Goal: Obtain resource: Download file/media

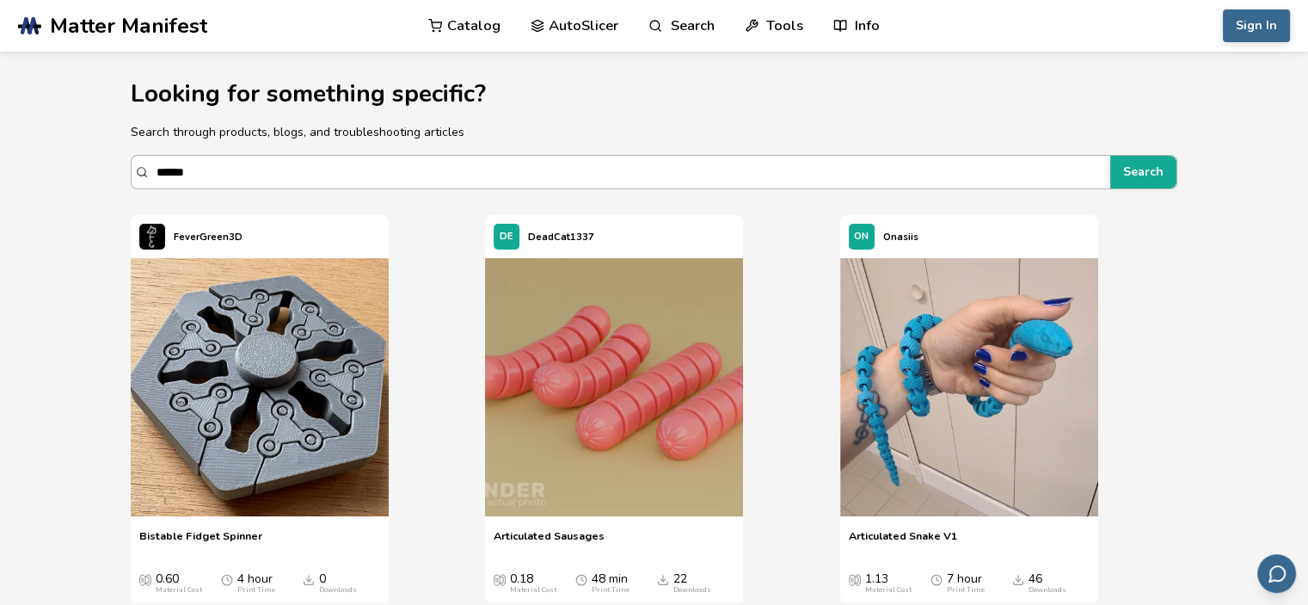
click at [474, 158] on input "******" at bounding box center [628, 171] width 945 height 31
type input "*"
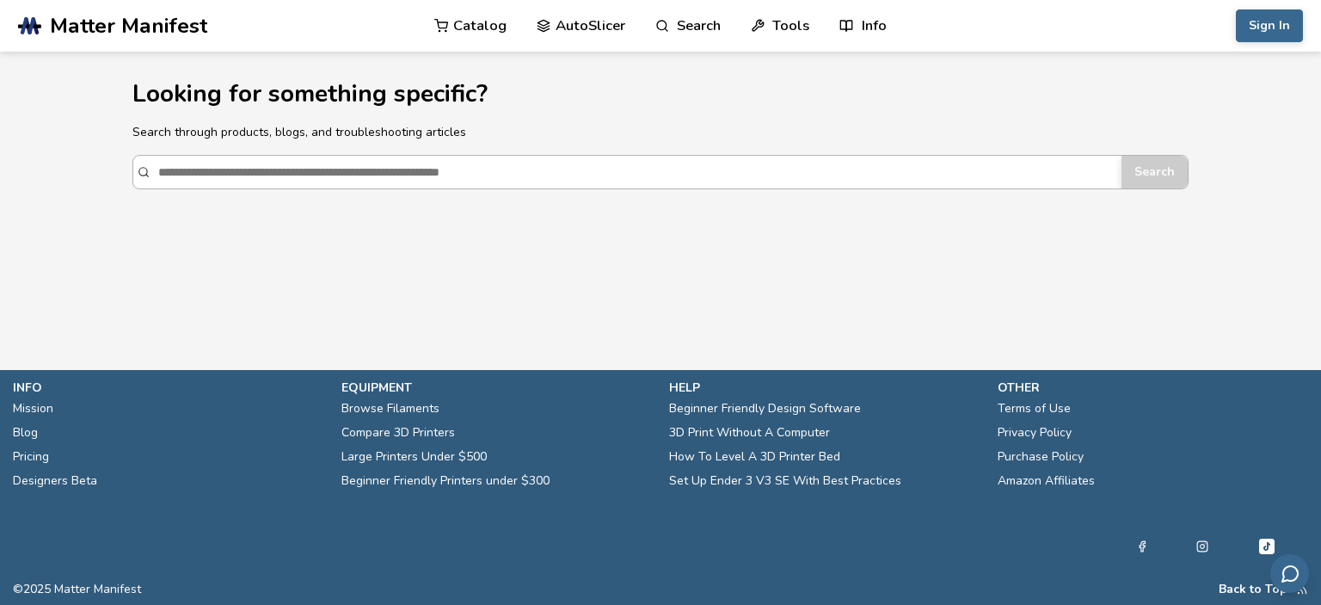
click at [306, 172] on input "Search" at bounding box center [635, 171] width 955 height 31
click at [347, 139] on p "Search through products, blogs, and troubleshooting articles" at bounding box center [660, 132] width 1057 height 18
click at [144, 165] on div "Search" at bounding box center [660, 172] width 1057 height 34
click at [158, 165] on input "Search" at bounding box center [635, 171] width 955 height 31
click at [471, 37] on link "Catalog" at bounding box center [470, 26] width 72 height 52
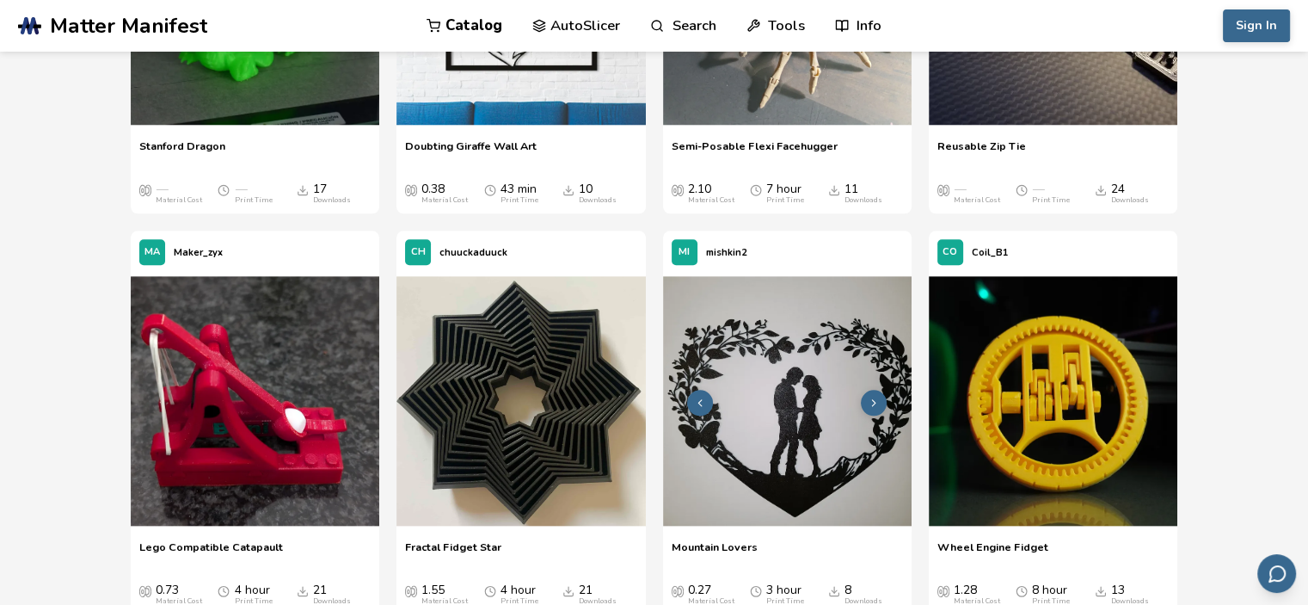
scroll to position [14876, 0]
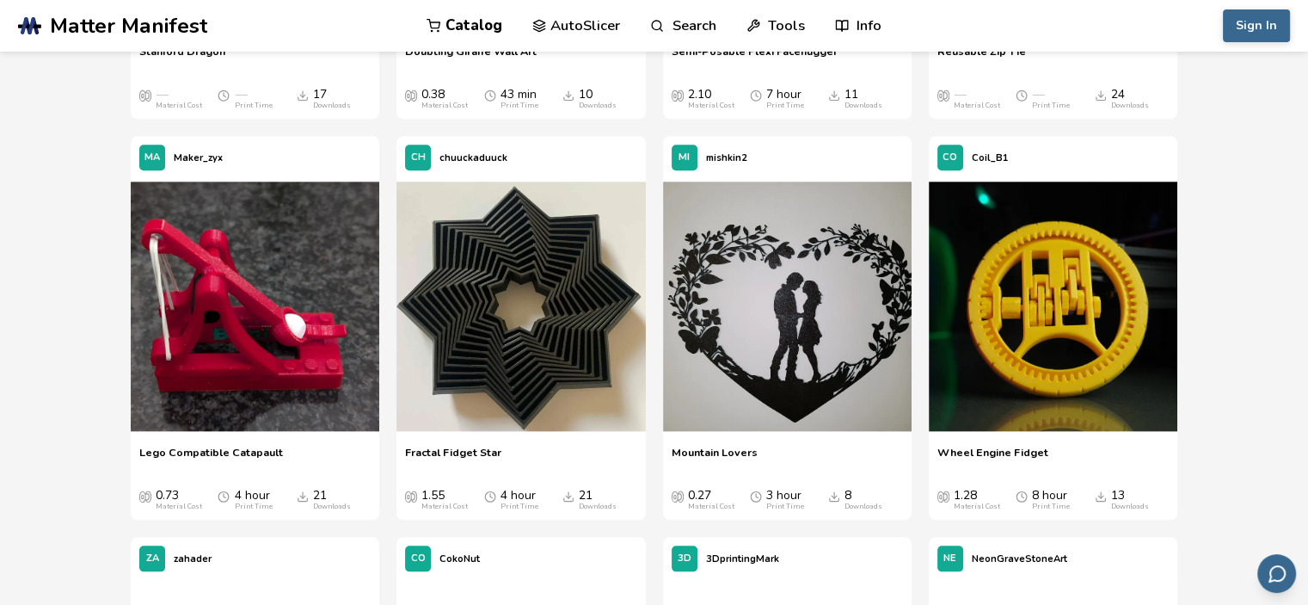
click at [502, 446] on p "Fractal Fidget Star" at bounding box center [520, 458] width 231 height 26
click at [514, 424] on img at bounding box center [520, 305] width 249 height 249
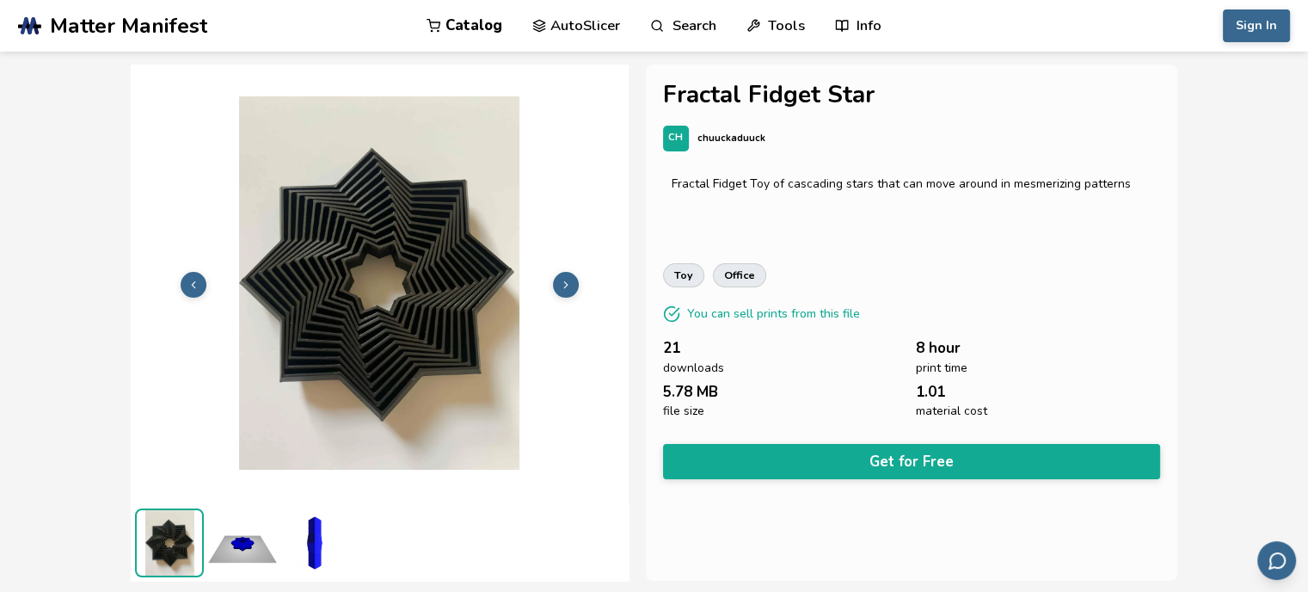
drag, startPoint x: 608, startPoint y: 555, endPoint x: 612, endPoint y: 534, distance: 21.9
click at [611, 539] on ul at bounding box center [379, 542] width 497 height 77
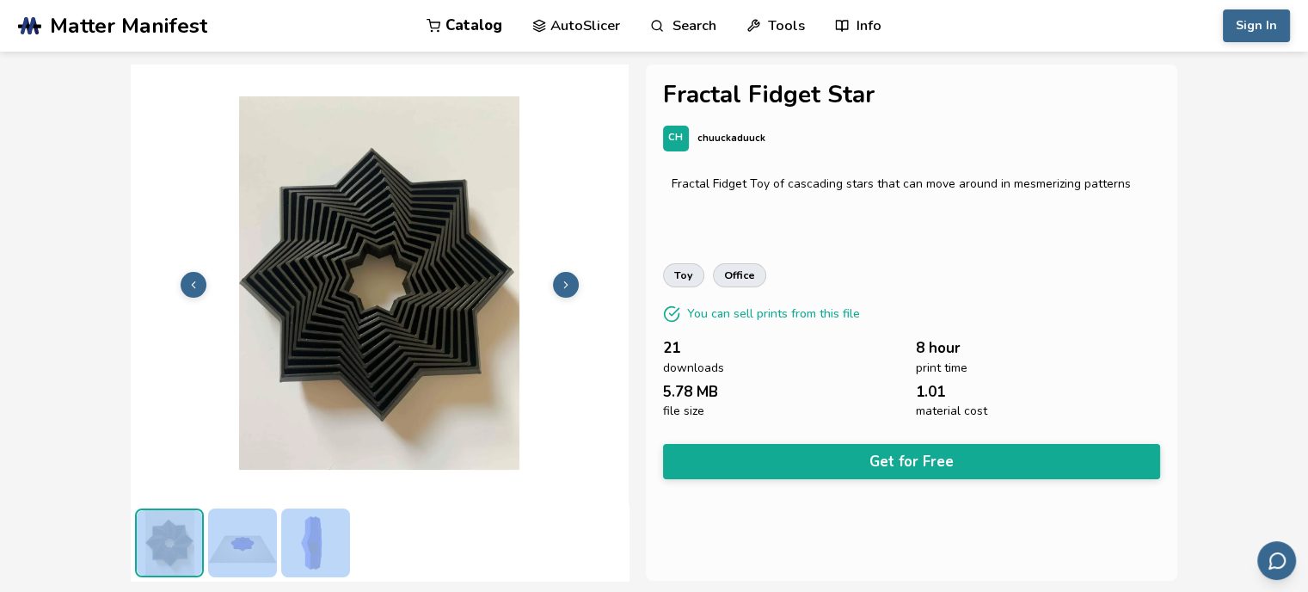
drag, startPoint x: 612, startPoint y: 563, endPoint x: 611, endPoint y: 415, distance: 147.9
click at [611, 415] on section at bounding box center [379, 322] width 497 height 516
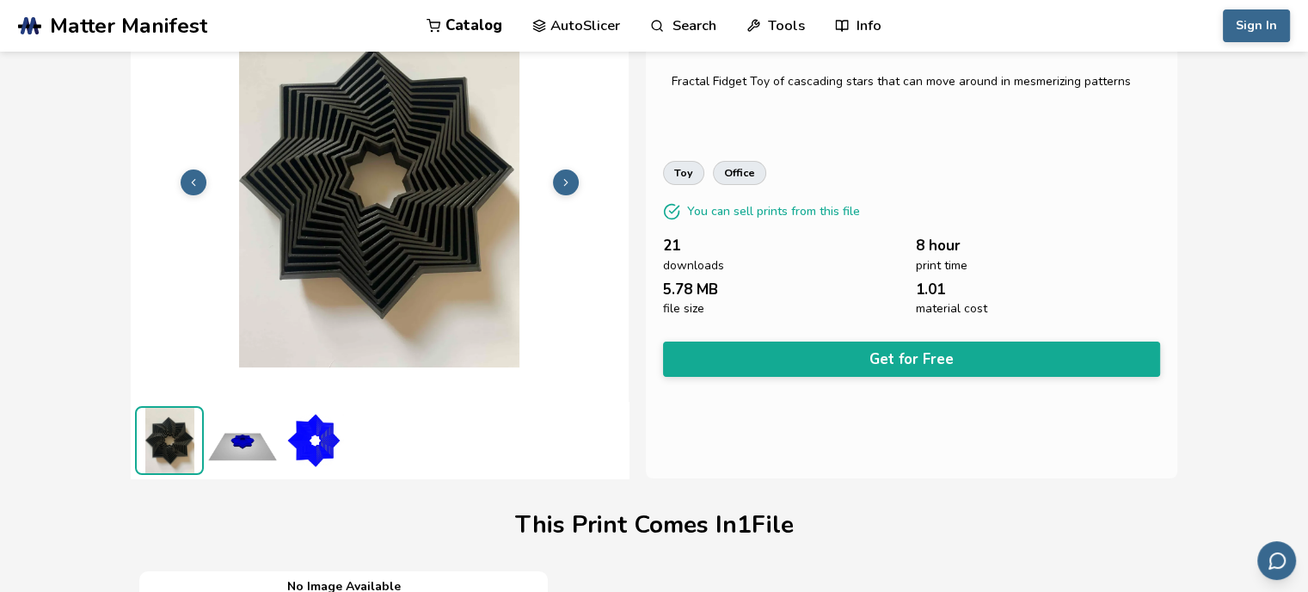
scroll to position [0, 2]
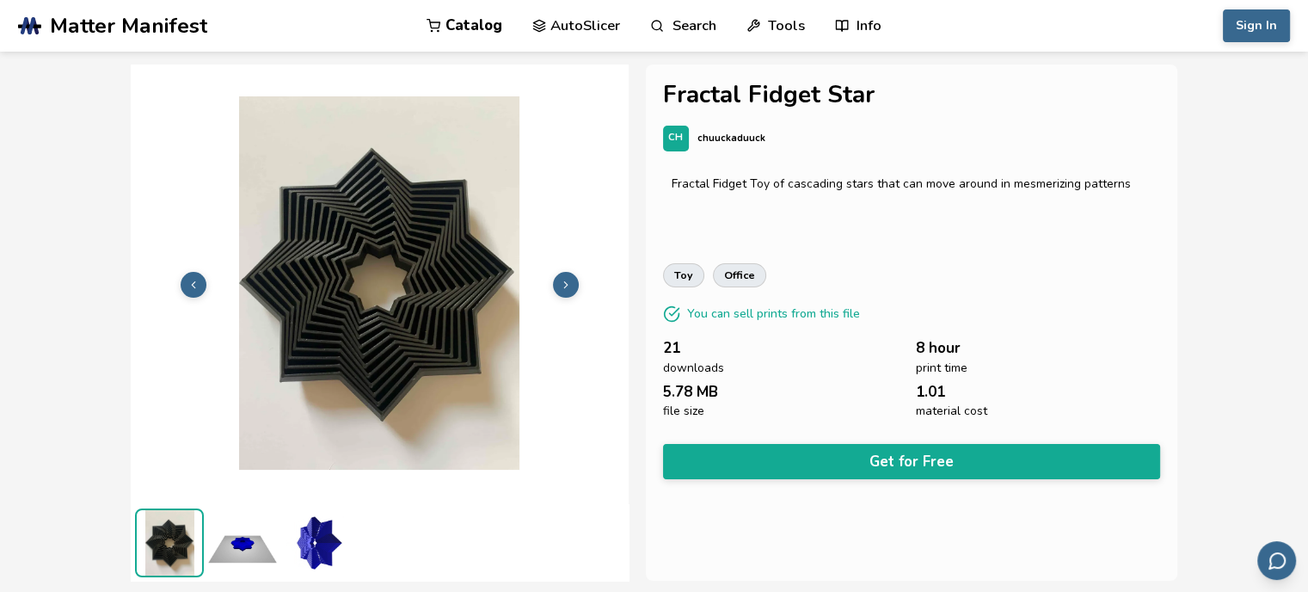
click at [316, 542] on img at bounding box center [315, 542] width 69 height 69
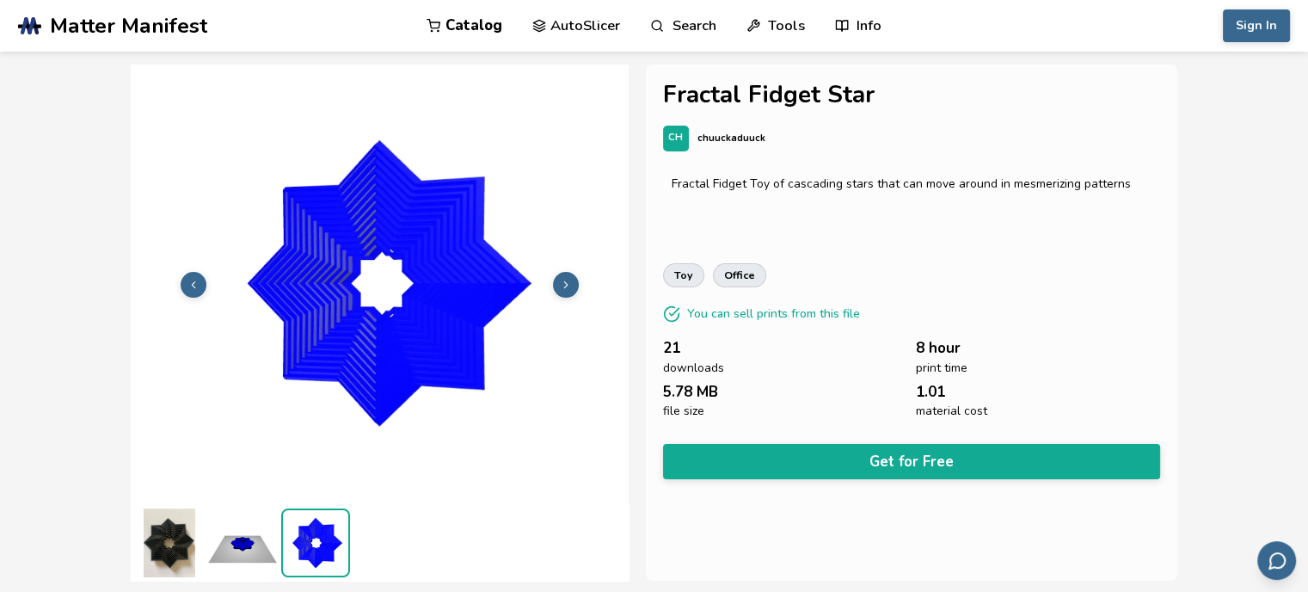
scroll to position [0, 0]
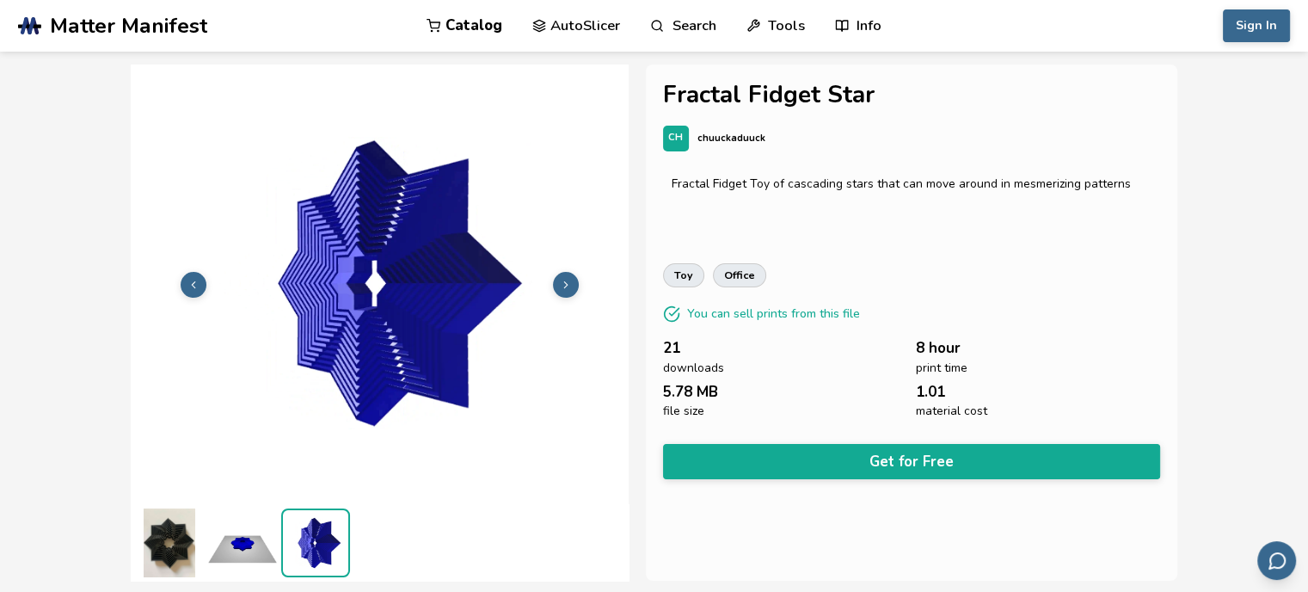
click at [236, 549] on img at bounding box center [242, 542] width 69 height 69
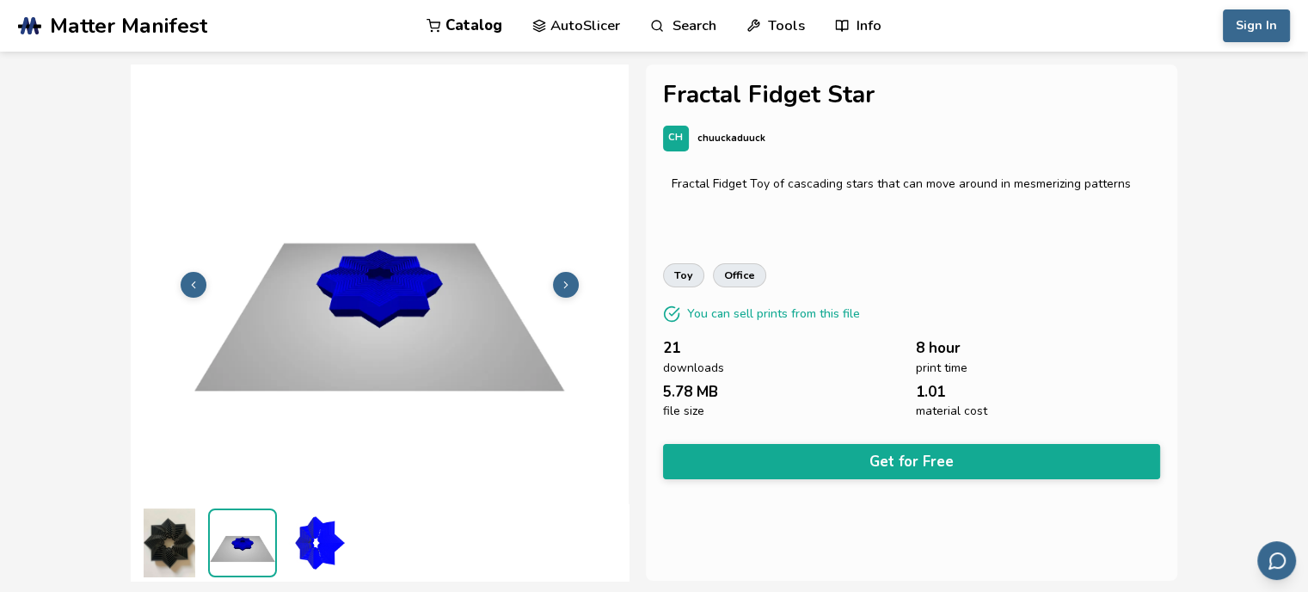
click at [191, 549] on img at bounding box center [169, 542] width 69 height 69
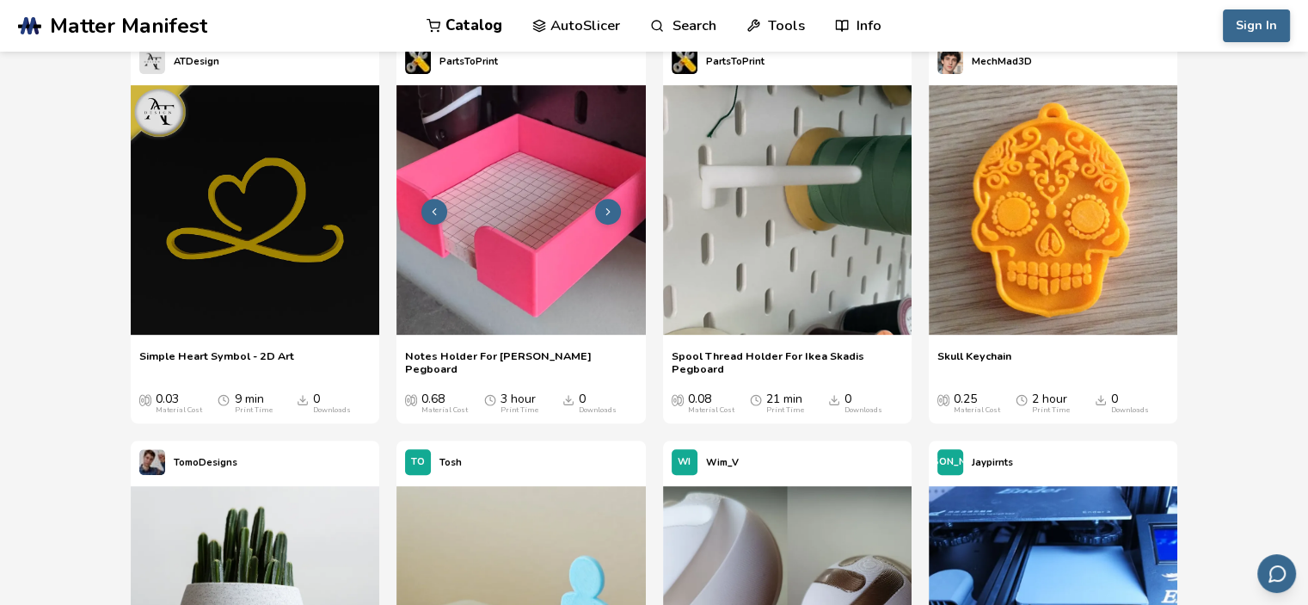
scroll to position [13930, 0]
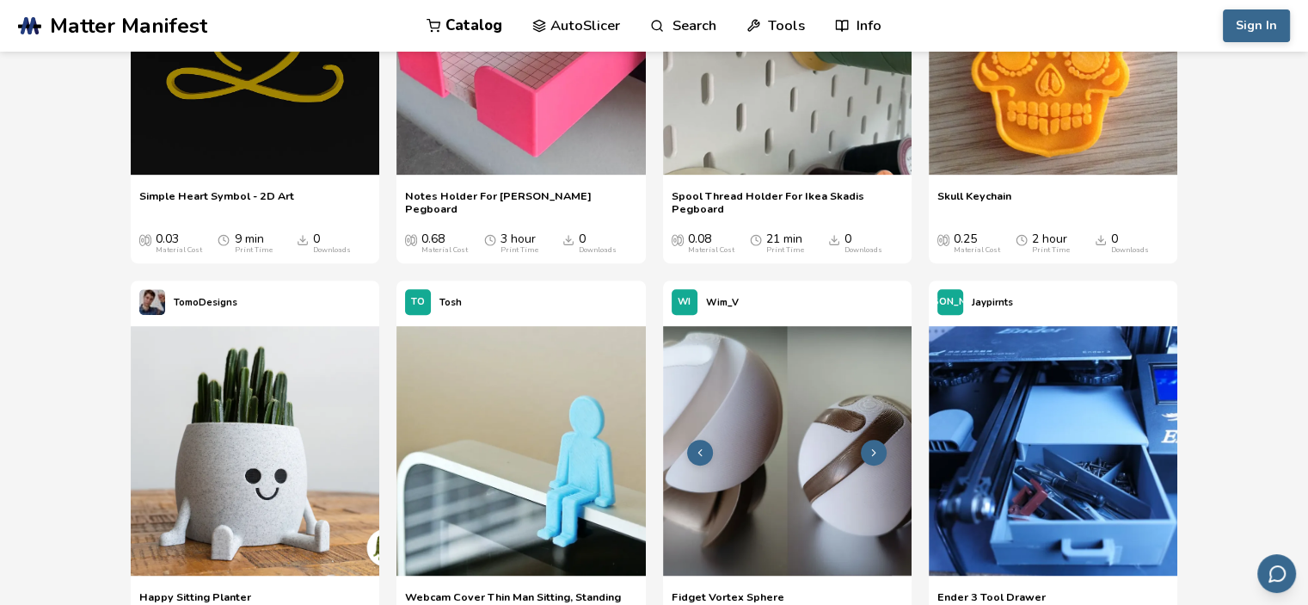
click at [802, 432] on img at bounding box center [787, 450] width 249 height 249
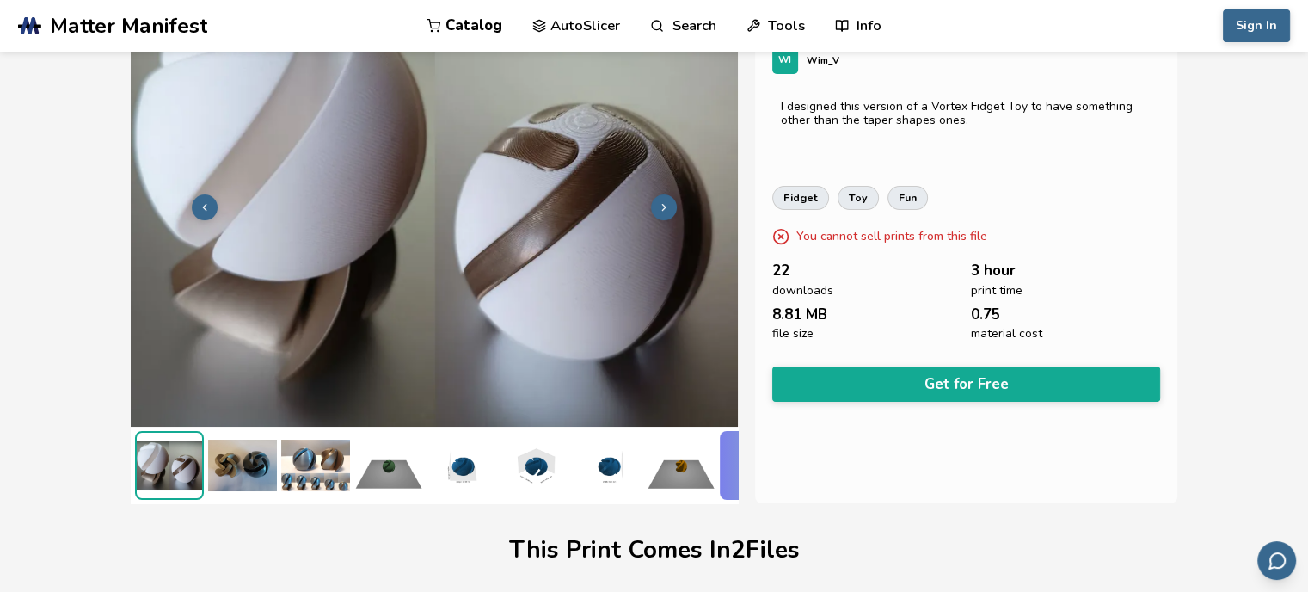
scroll to position [0, 7]
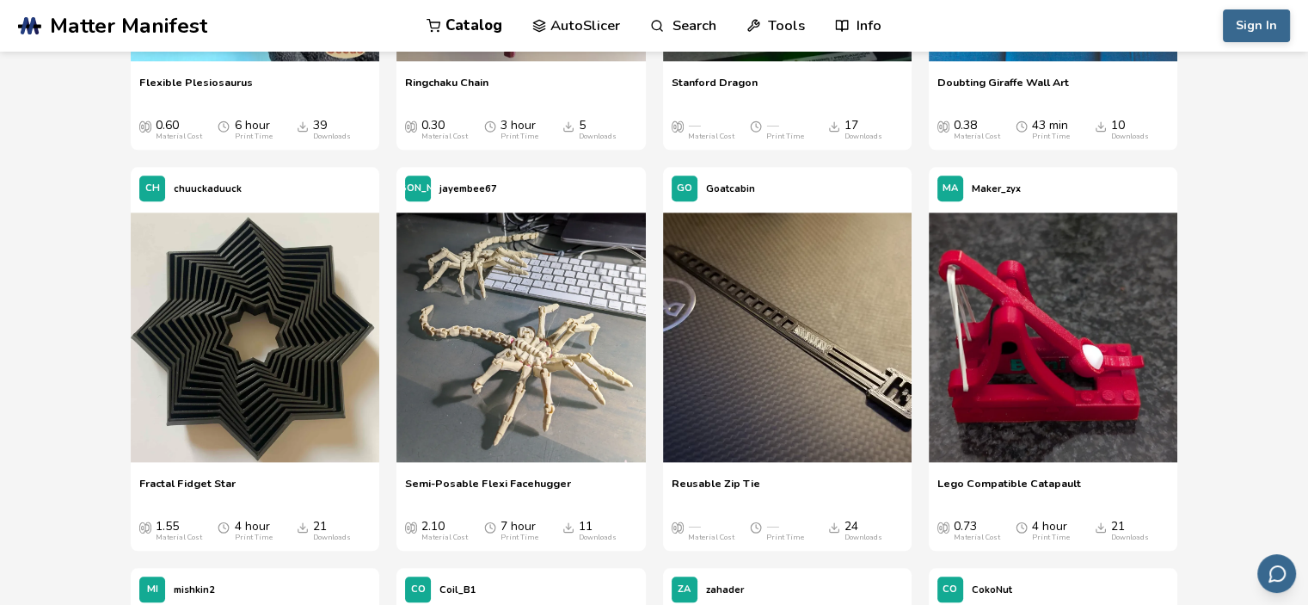
scroll to position [14815, 0]
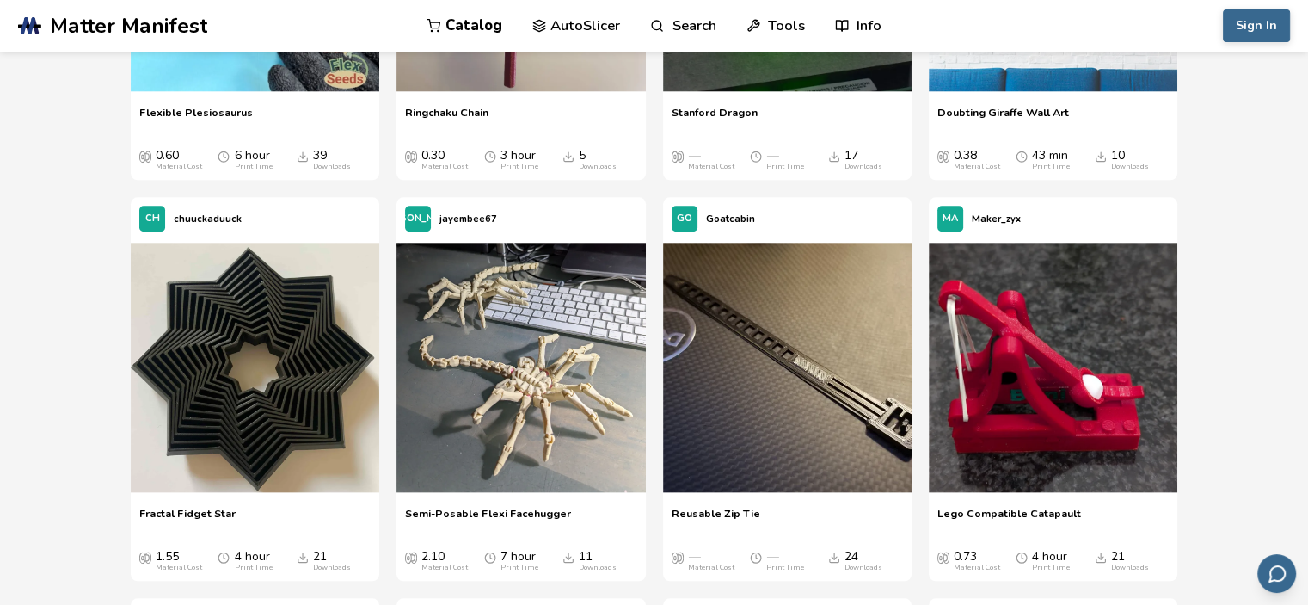
click at [295, 465] on img at bounding box center [255, 366] width 249 height 249
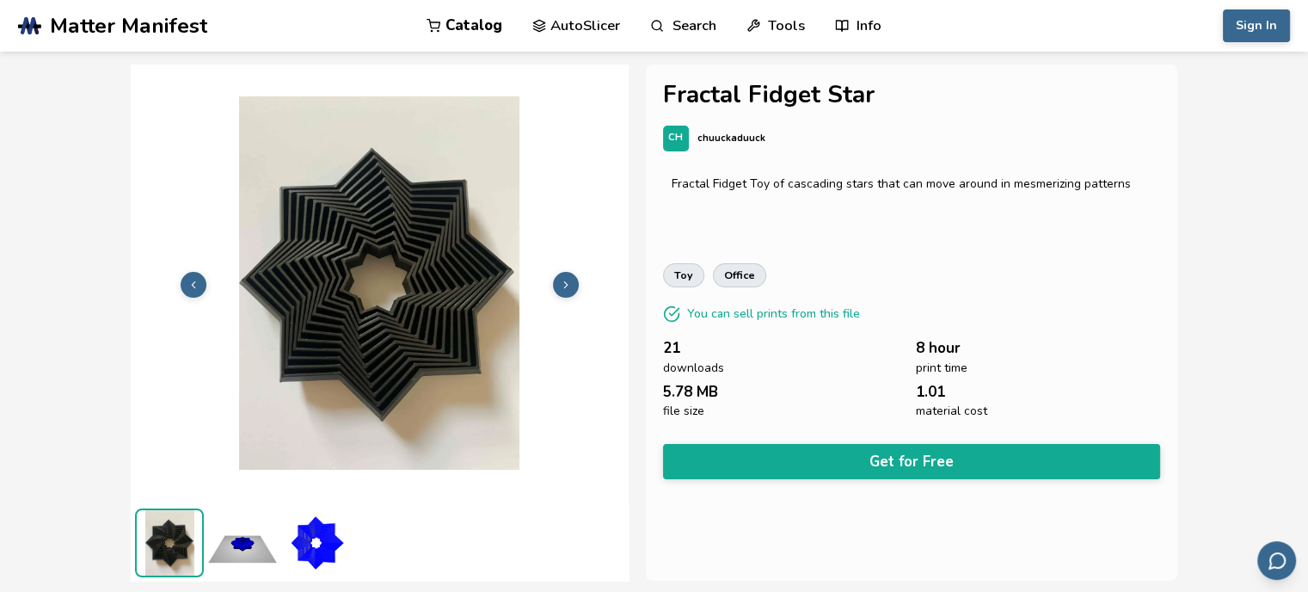
click at [709, 371] on span "downloads" at bounding box center [693, 368] width 61 height 14
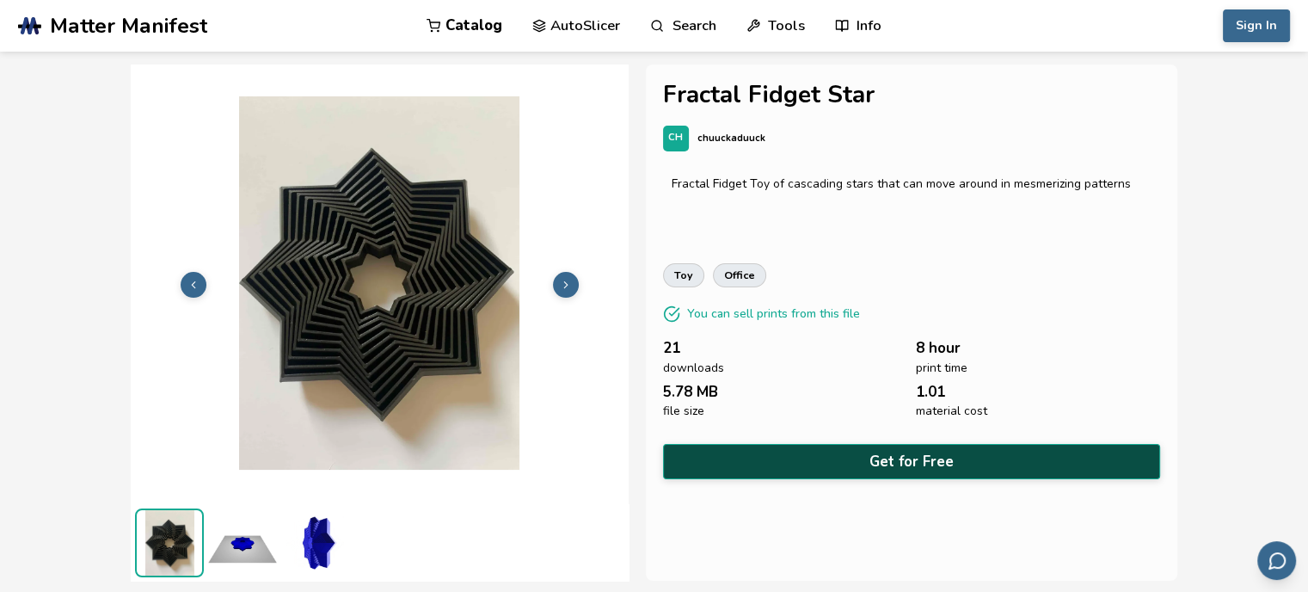
click at [1032, 458] on button "Get for Free" at bounding box center [911, 461] width 497 height 35
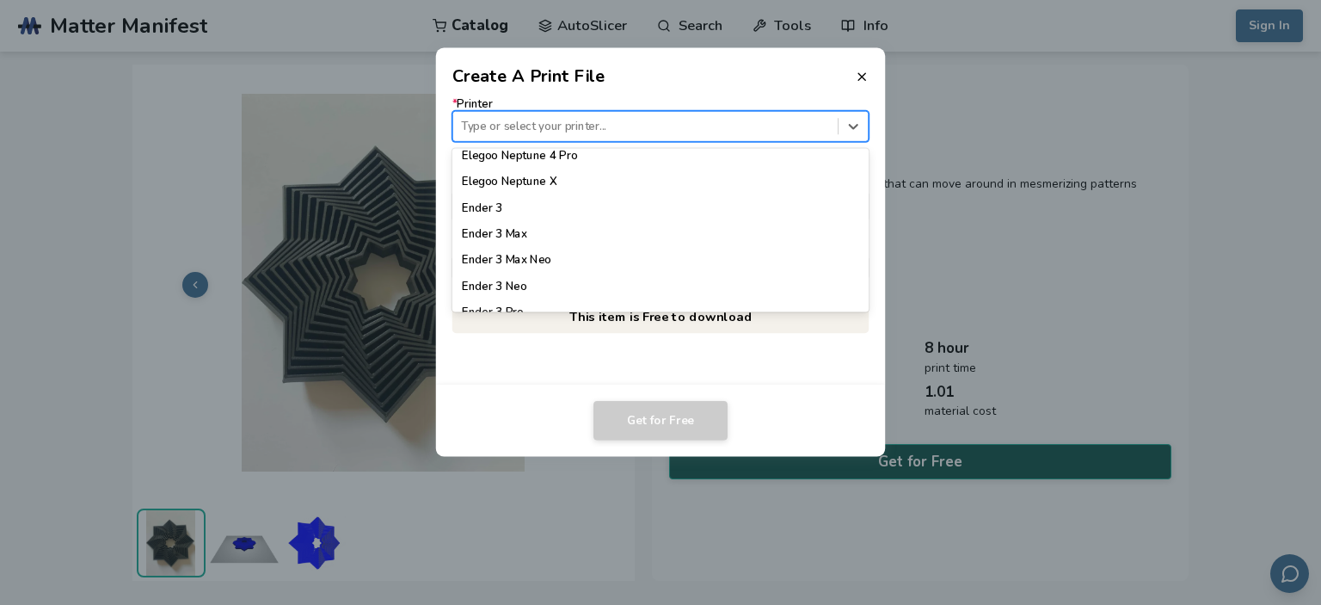
scroll to position [863, 0]
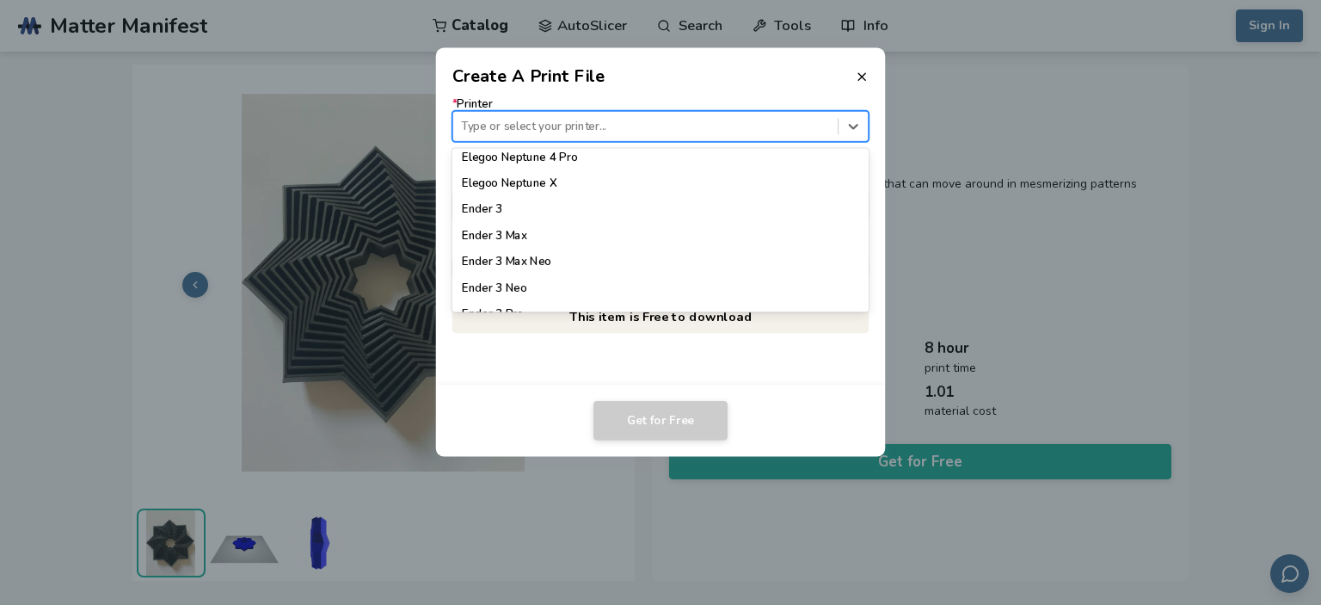
click at [540, 224] on div "Ender 3 Max" at bounding box center [660, 236] width 417 height 26
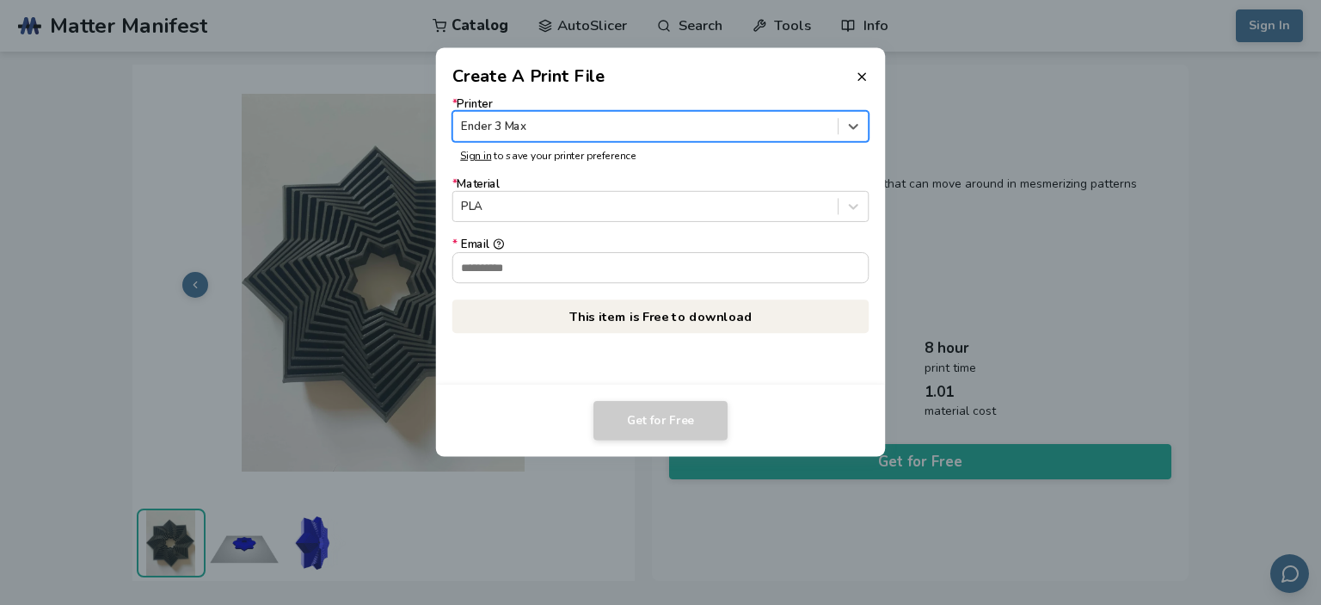
click at [586, 120] on div at bounding box center [645, 126] width 368 height 16
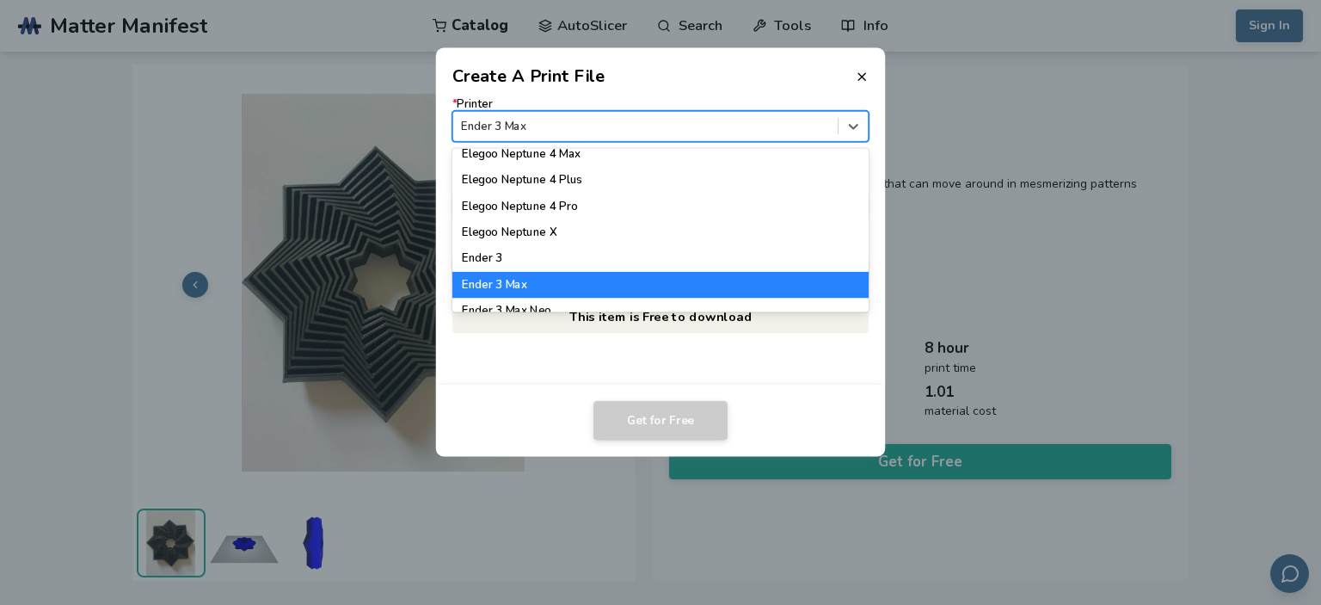
scroll to position [774, 0]
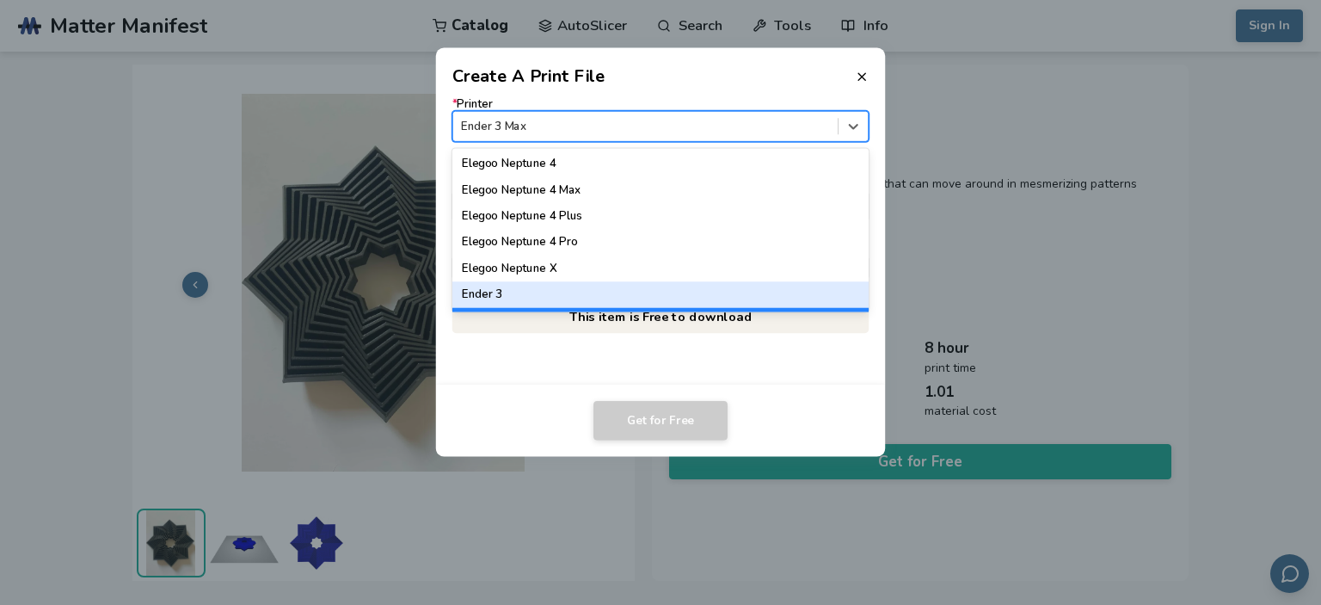
click at [537, 298] on div "Ender 3" at bounding box center [660, 294] width 417 height 26
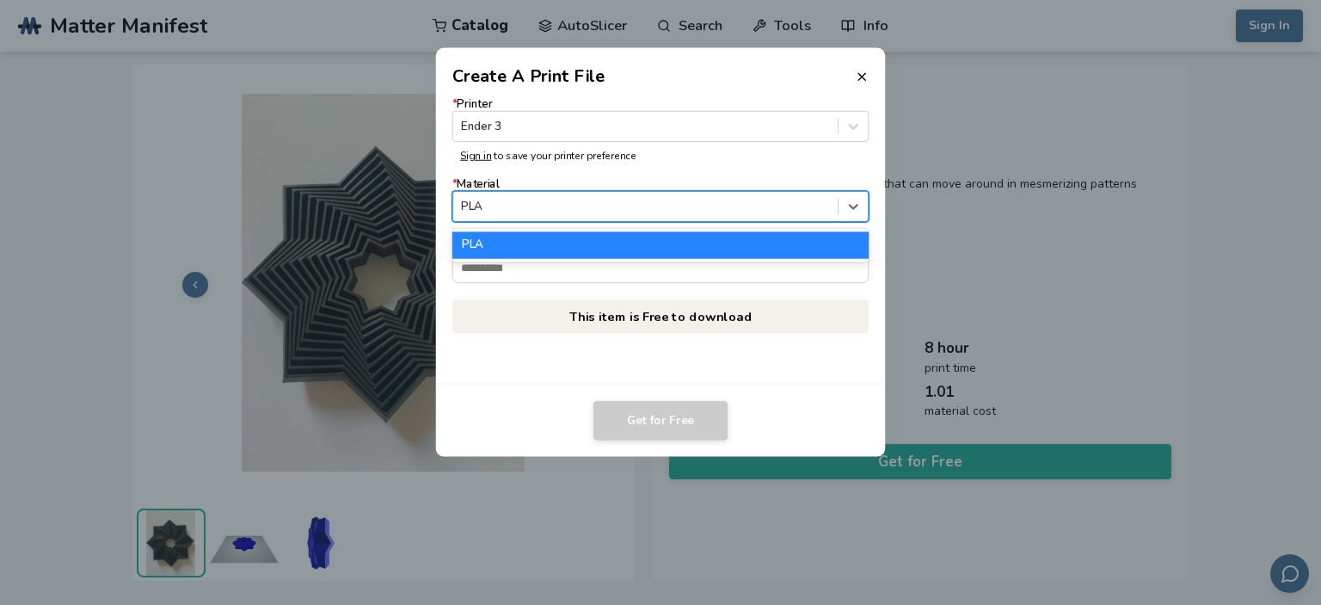
click at [653, 201] on div at bounding box center [645, 207] width 368 height 16
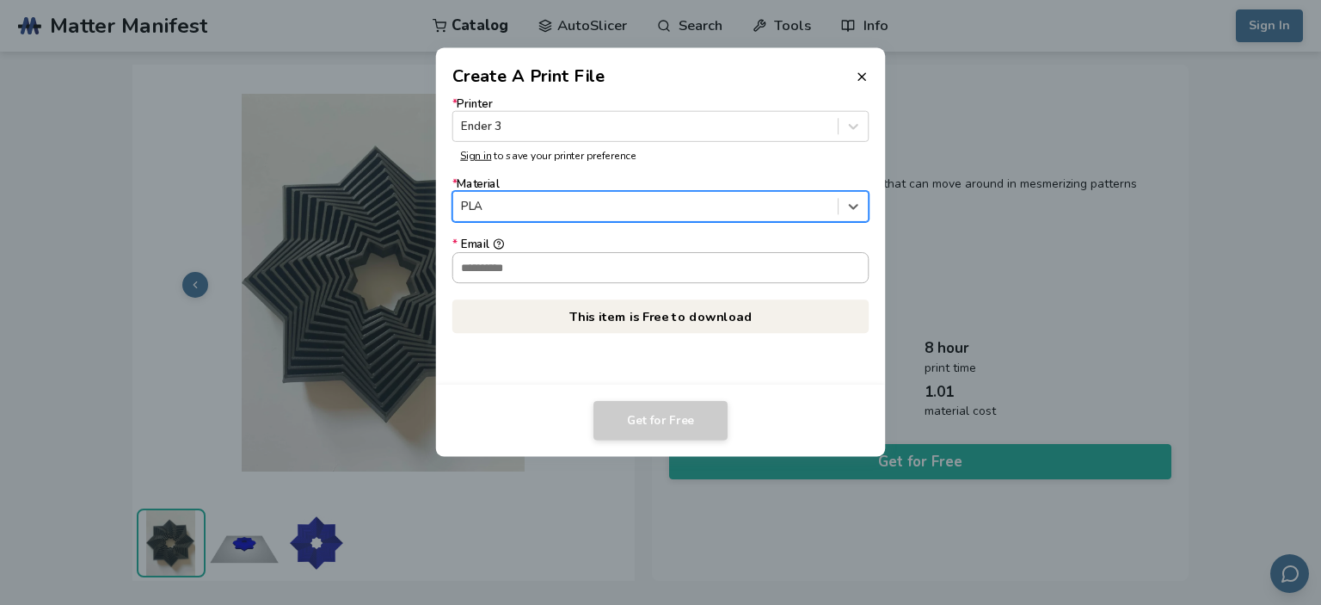
click at [629, 267] on input "* Email" at bounding box center [660, 267] width 415 height 29
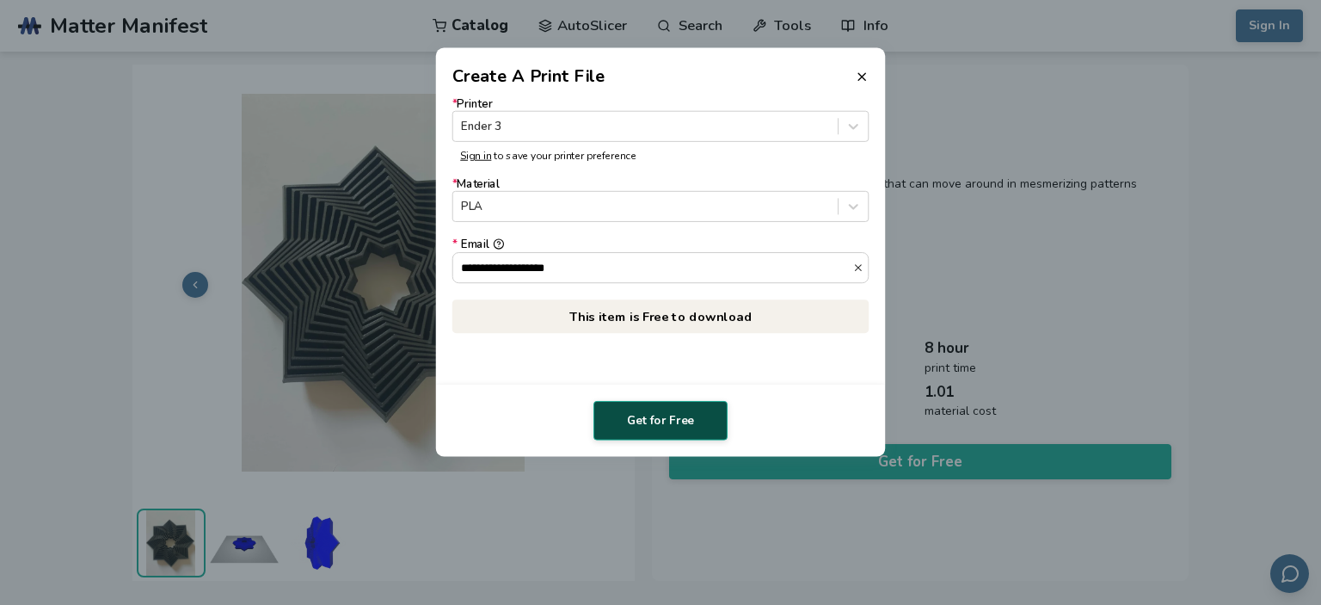
type input "**********"
click at [684, 412] on button "Get for Free" at bounding box center [660, 421] width 134 height 40
